Goal: Information Seeking & Learning: Learn about a topic

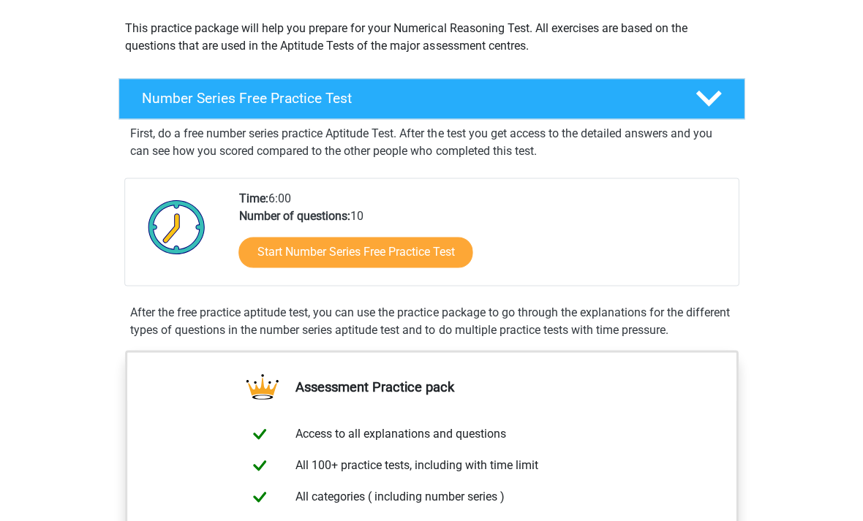
scroll to position [126, 0]
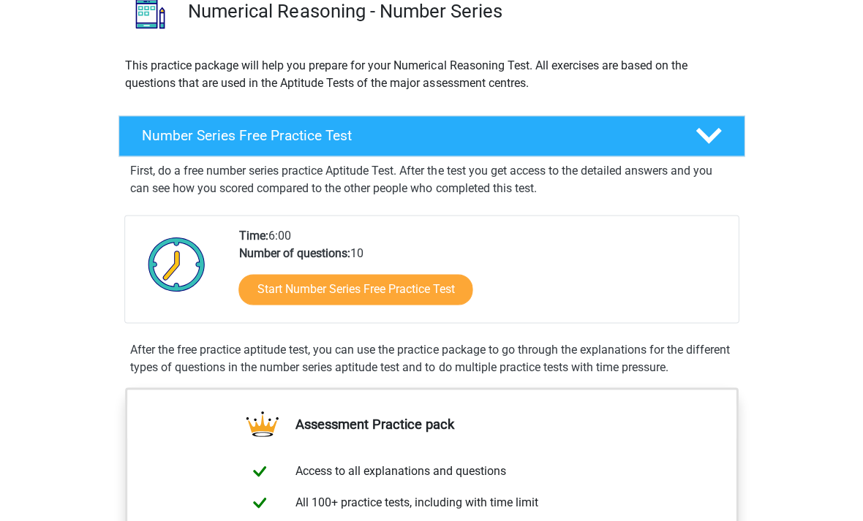
click at [268, 287] on link "Start Number Series Free Practice Test" at bounding box center [355, 289] width 234 height 31
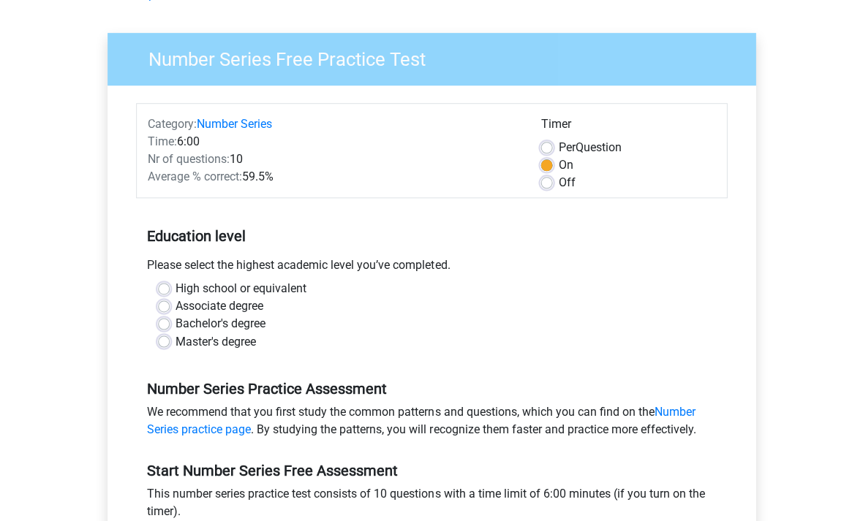
scroll to position [87, 0]
click at [175, 320] on label "Bachelor's degree" at bounding box center [220, 324] width 90 height 18
click at [162, 320] on input "Bachelor's degree" at bounding box center [164, 322] width 12 height 15
radio input "true"
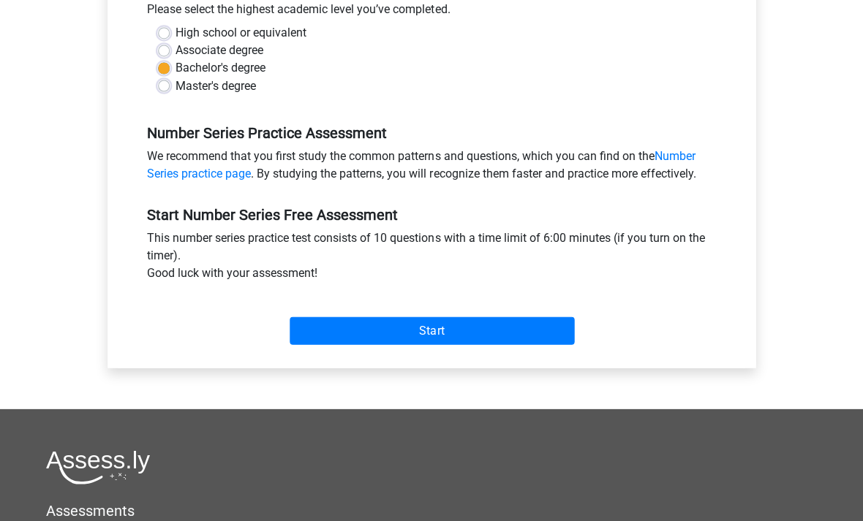
scroll to position [342, 0]
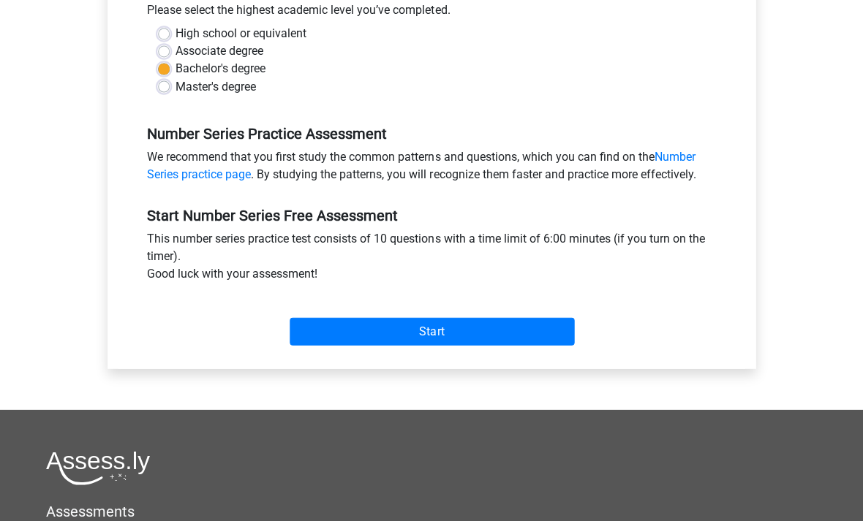
click at [300, 339] on input "Start" at bounding box center [432, 331] width 284 height 28
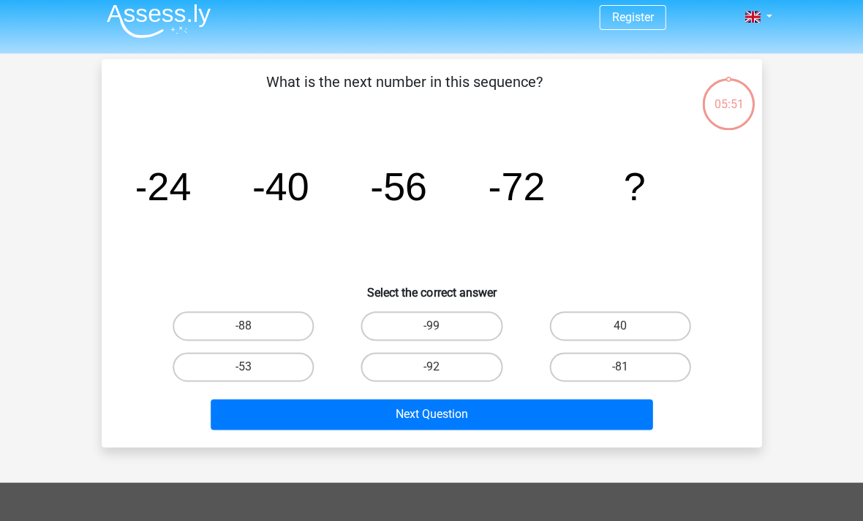
scroll to position [8, 0]
click at [225, 328] on label "-88" at bounding box center [243, 325] width 141 height 29
click at [243, 328] on input "-88" at bounding box center [248, 331] width 10 height 10
radio input "true"
click at [265, 413] on button "Next Question" at bounding box center [432, 414] width 442 height 31
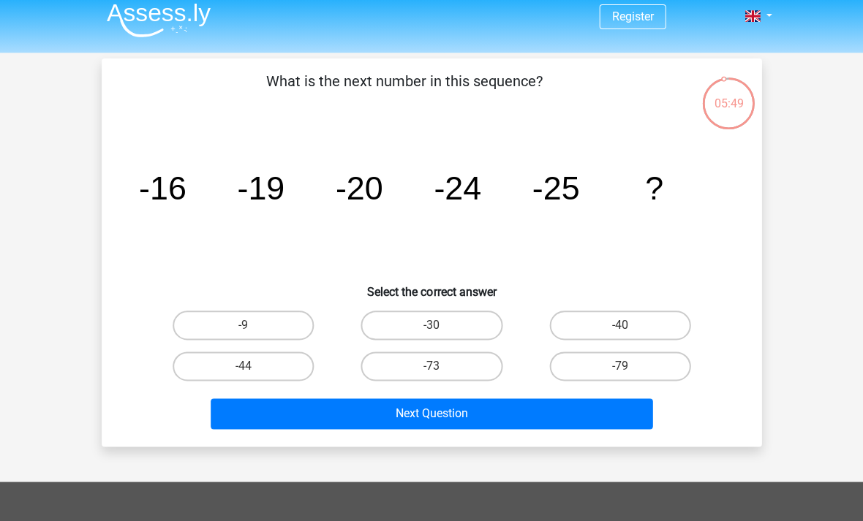
scroll to position [25, 0]
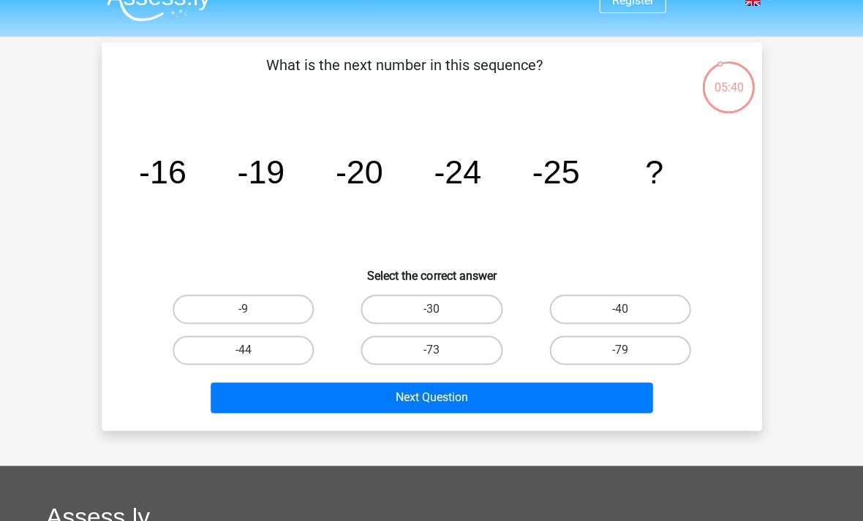
click at [391, 323] on label "-30" at bounding box center [430, 309] width 141 height 29
click at [431, 319] on input "-30" at bounding box center [436, 314] width 10 height 10
radio input "true"
click at [392, 307] on label "-30" at bounding box center [430, 309] width 141 height 29
click at [431, 309] on input "-30" at bounding box center [436, 314] width 10 height 10
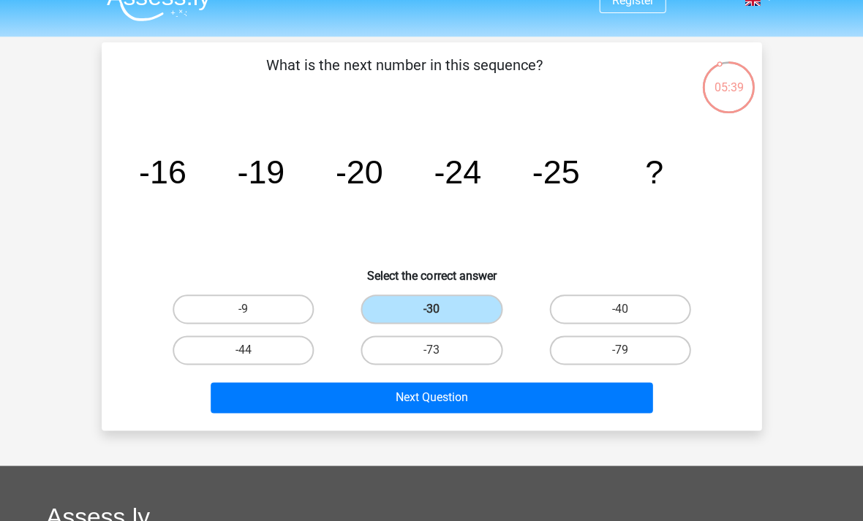
click at [344, 387] on button "Next Question" at bounding box center [432, 397] width 442 height 31
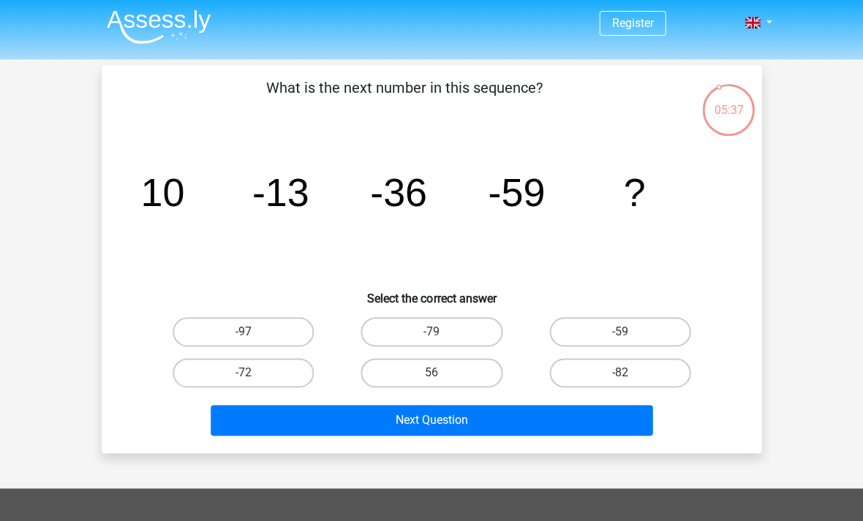
scroll to position [0, 0]
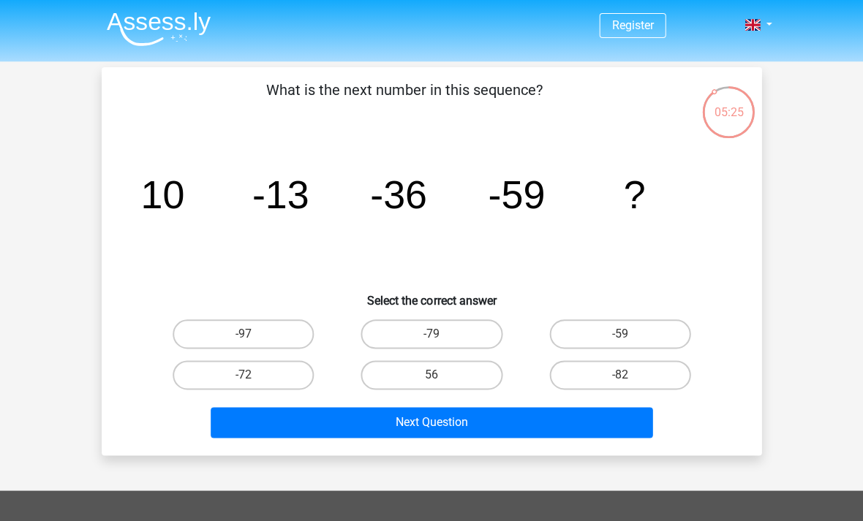
click at [661, 371] on label "-82" at bounding box center [619, 374] width 141 height 29
click at [629, 375] on input "-82" at bounding box center [624, 380] width 10 height 10
radio input "true"
click at [282, 430] on button "Next Question" at bounding box center [432, 422] width 442 height 31
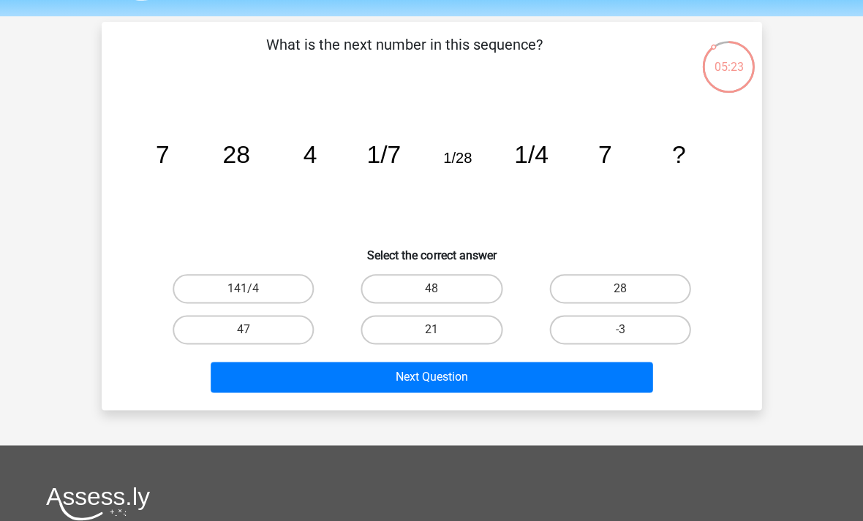
scroll to position [10, 0]
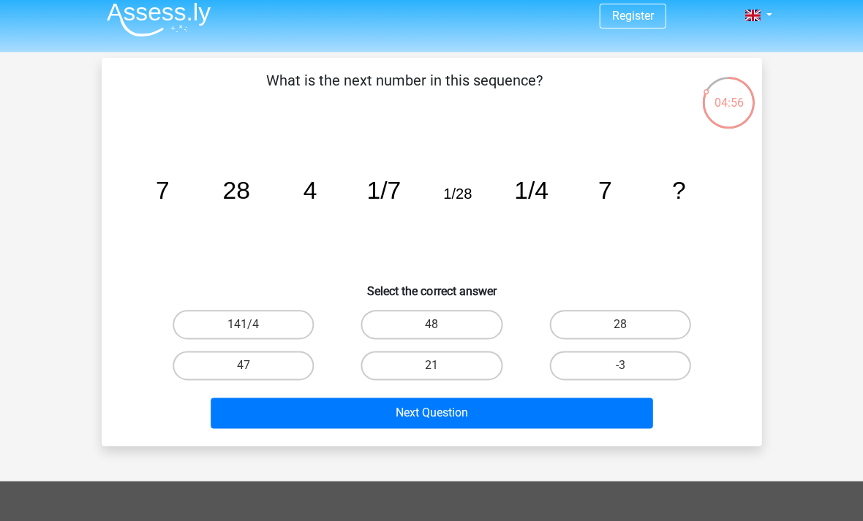
click at [649, 330] on label "28" at bounding box center [619, 324] width 141 height 29
click at [629, 330] on input "28" at bounding box center [624, 330] width 10 height 10
radio input "true"
click at [261, 414] on button "Next Question" at bounding box center [432, 413] width 442 height 31
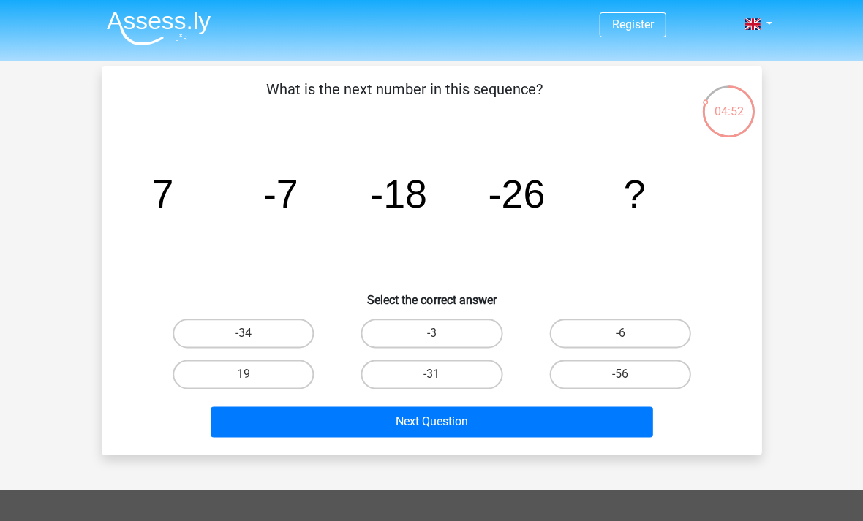
scroll to position [23, 0]
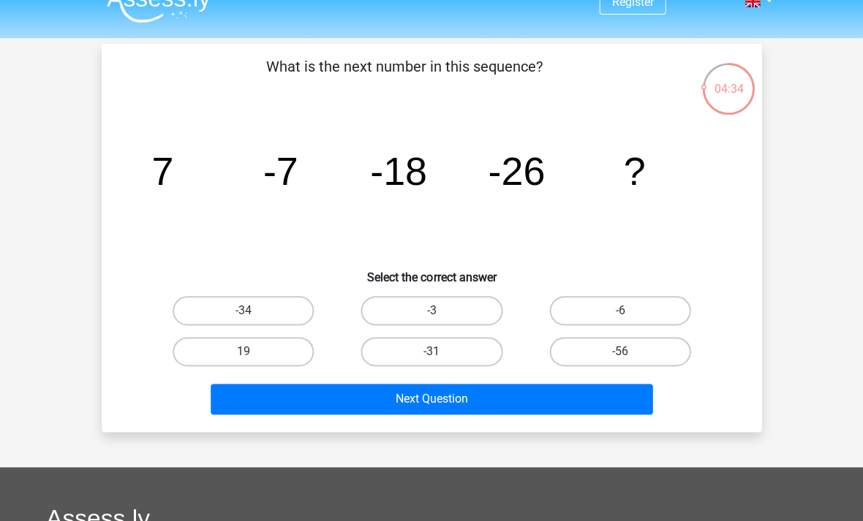
click at [384, 359] on label "-31" at bounding box center [430, 351] width 141 height 29
click at [431, 359] on input "-31" at bounding box center [436, 357] width 10 height 10
radio input "true"
click at [327, 401] on button "Next Question" at bounding box center [432, 399] width 442 height 31
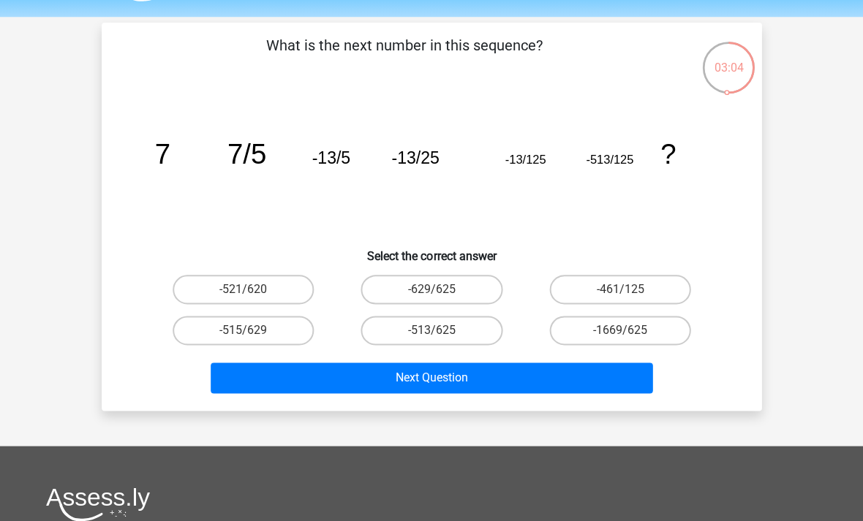
scroll to position [45, 0]
click at [475, 335] on label "-513/625" at bounding box center [430, 330] width 141 height 29
click at [441, 335] on input "-513/625" at bounding box center [436, 335] width 10 height 10
radio input "true"
click at [525, 379] on button "Next Question" at bounding box center [432, 378] width 442 height 31
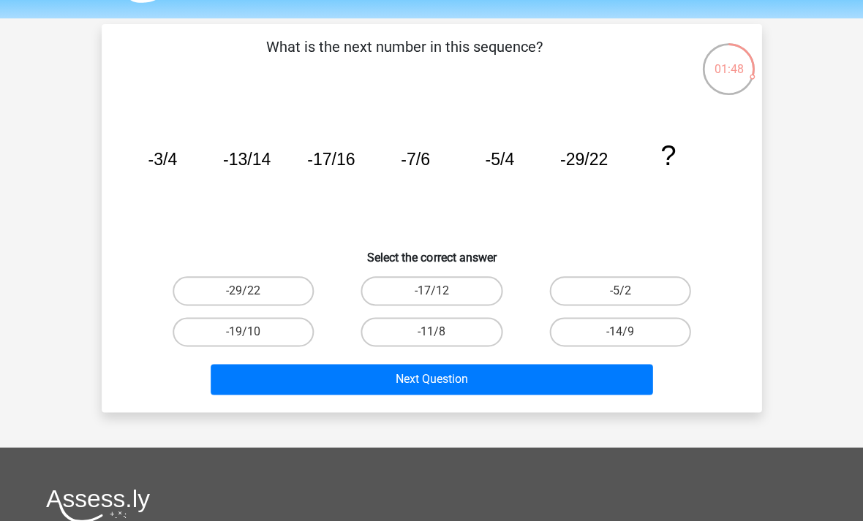
scroll to position [45, 0]
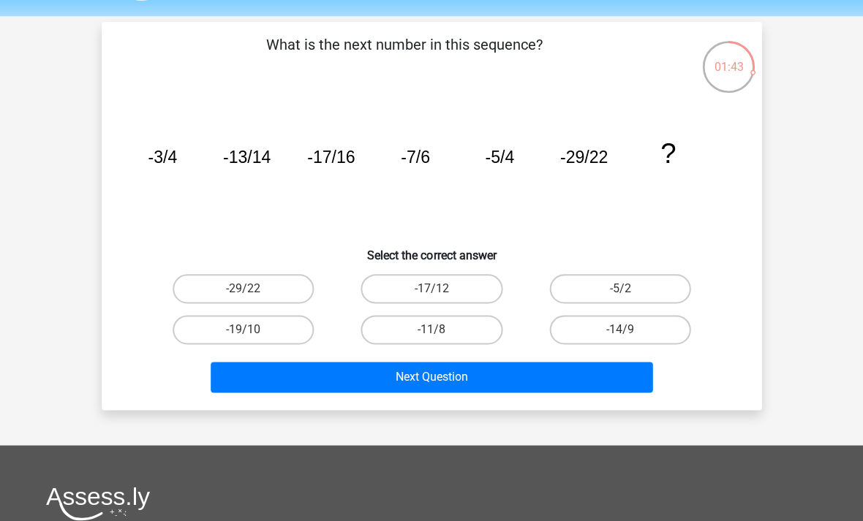
click at [399, 288] on label "-17/12" at bounding box center [430, 288] width 141 height 29
click at [431, 289] on input "-17/12" at bounding box center [436, 294] width 10 height 10
radio input "true"
click at [363, 378] on button "Next Question" at bounding box center [432, 377] width 442 height 31
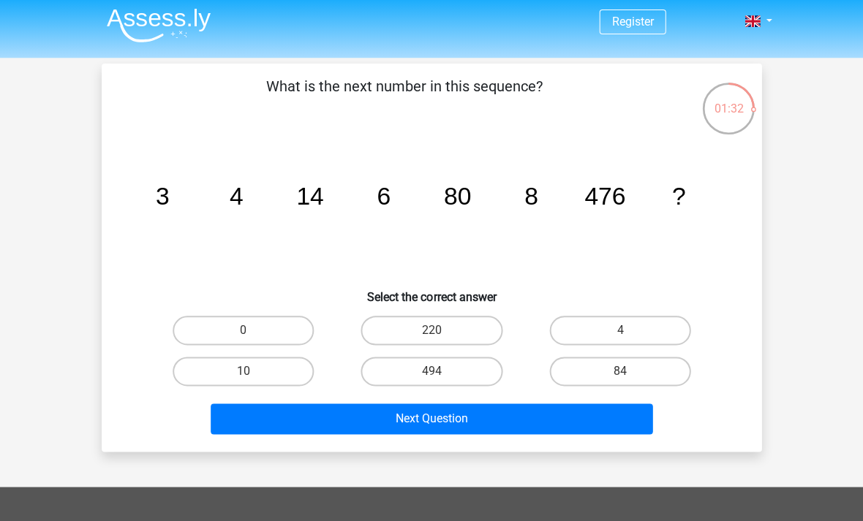
scroll to position [4, 0]
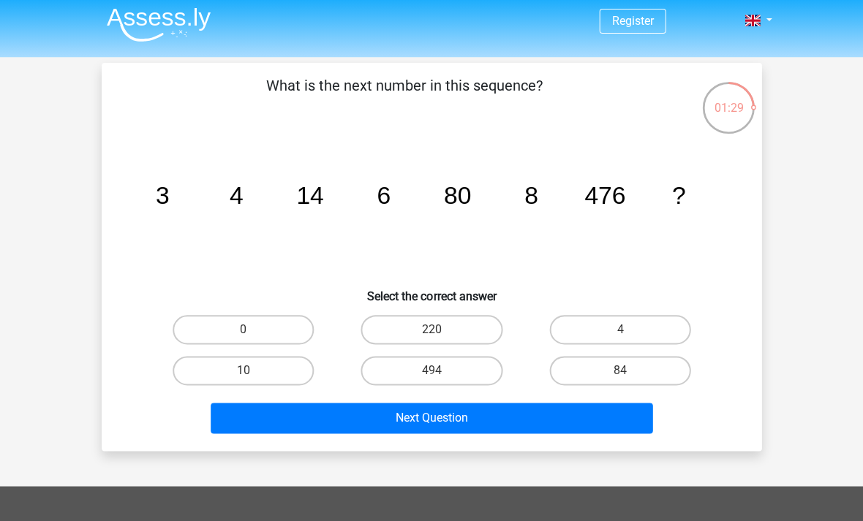
click at [212, 360] on label "10" at bounding box center [243, 370] width 141 height 29
click at [243, 371] on input "10" at bounding box center [248, 376] width 10 height 10
radio input "true"
click at [249, 429] on button "Next Question" at bounding box center [432, 418] width 442 height 31
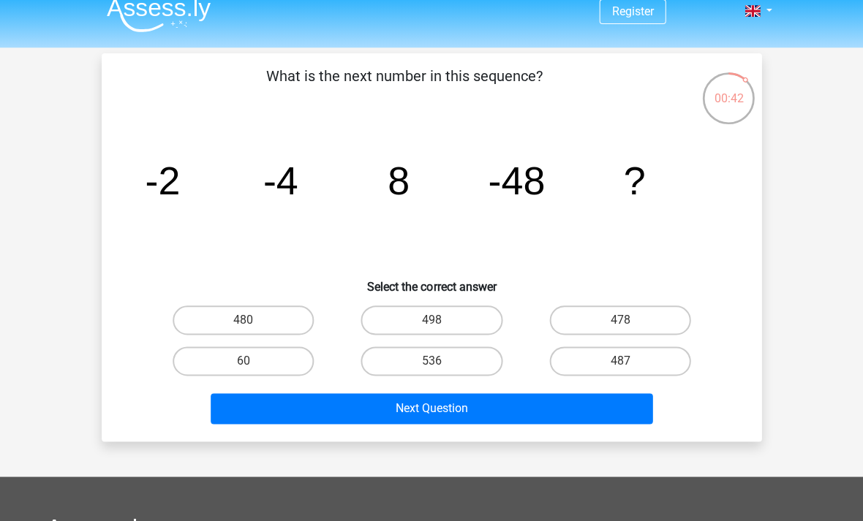
scroll to position [16, 0]
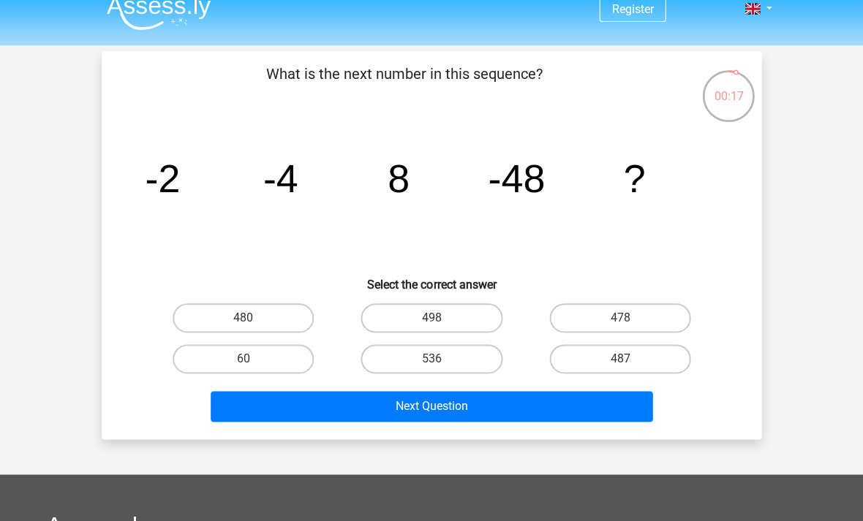
click at [305, 360] on label "60" at bounding box center [243, 358] width 141 height 29
click at [253, 360] on input "60" at bounding box center [248, 364] width 10 height 10
radio input "true"
click at [382, 411] on button "Next Question" at bounding box center [432, 406] width 442 height 31
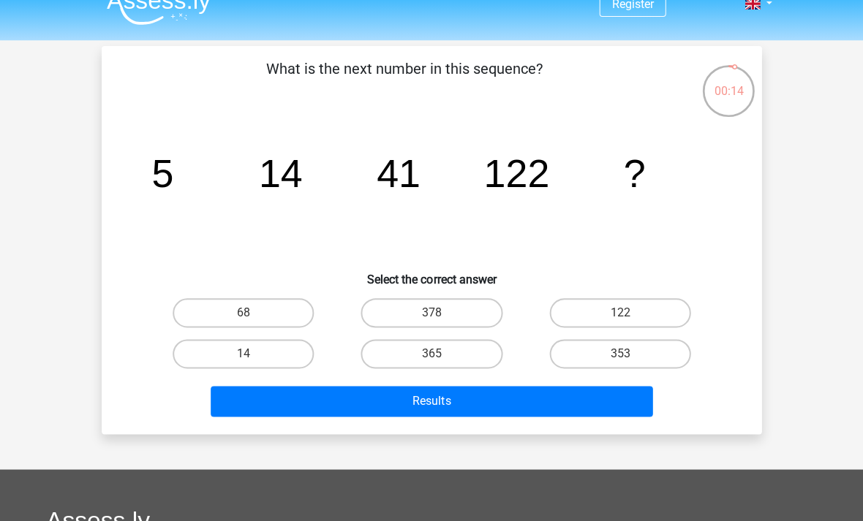
scroll to position [22, 0]
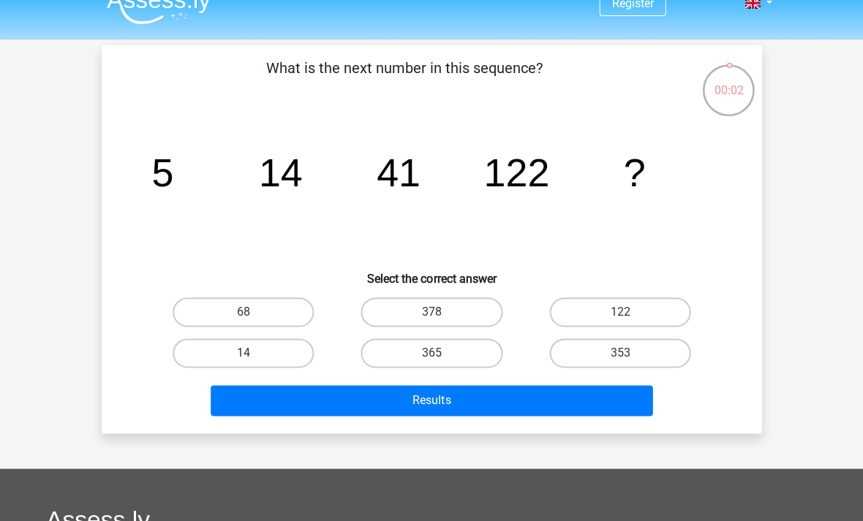
click at [618, 366] on label "353" at bounding box center [619, 352] width 141 height 29
click at [619, 363] on input "353" at bounding box center [624, 358] width 10 height 10
radio input "true"
click at [571, 414] on button "Results" at bounding box center [432, 400] width 442 height 31
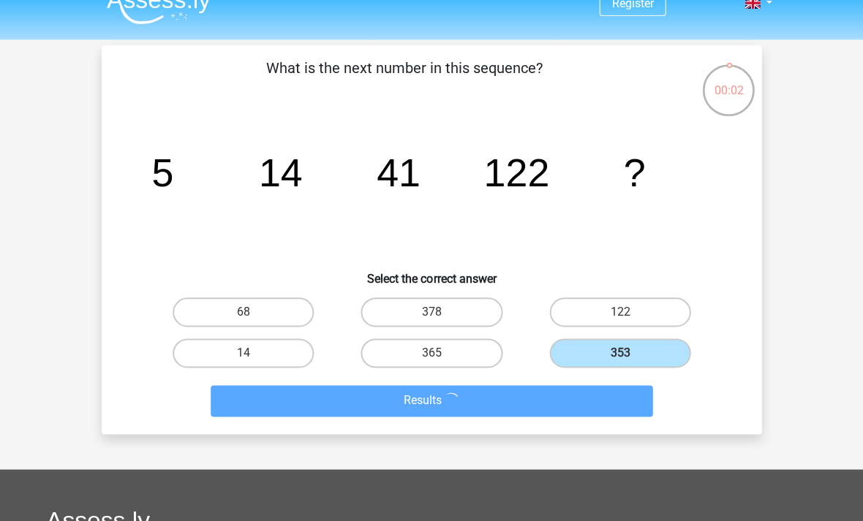
click at [576, 385] on button "Results" at bounding box center [432, 400] width 442 height 31
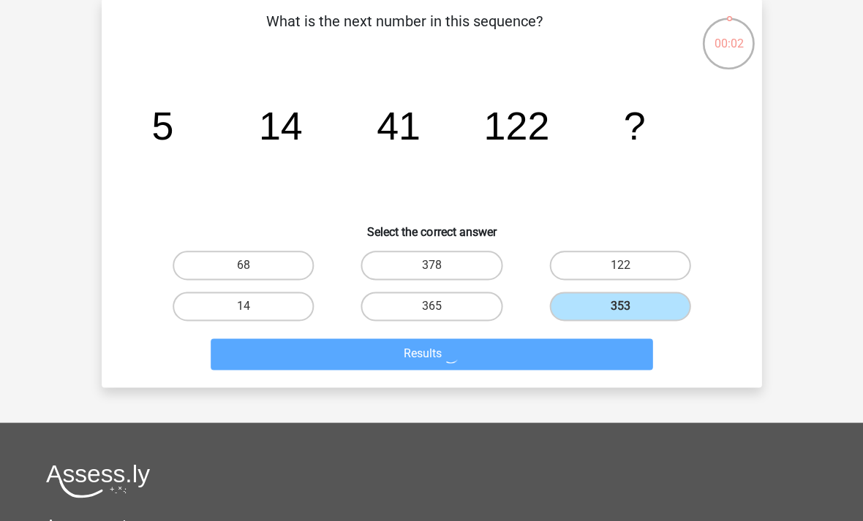
scroll to position [69, 0]
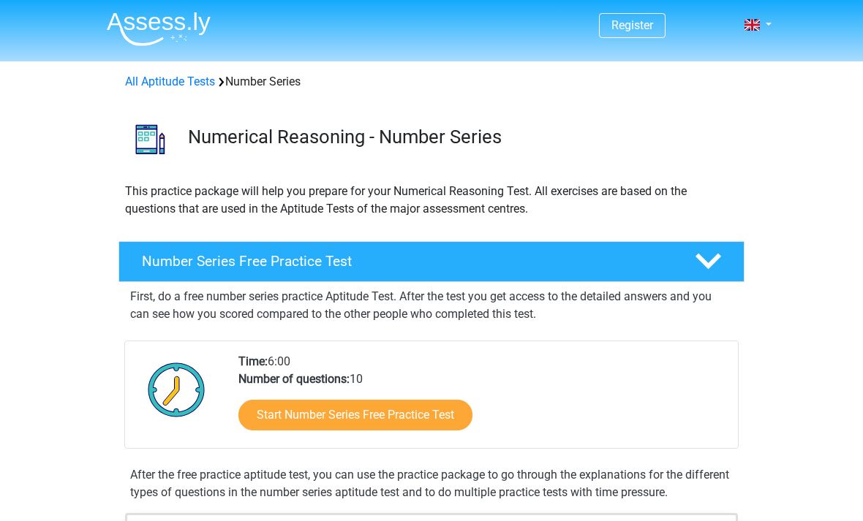
scroll to position [173, 0]
